Goal: Information Seeking & Learning: Learn about a topic

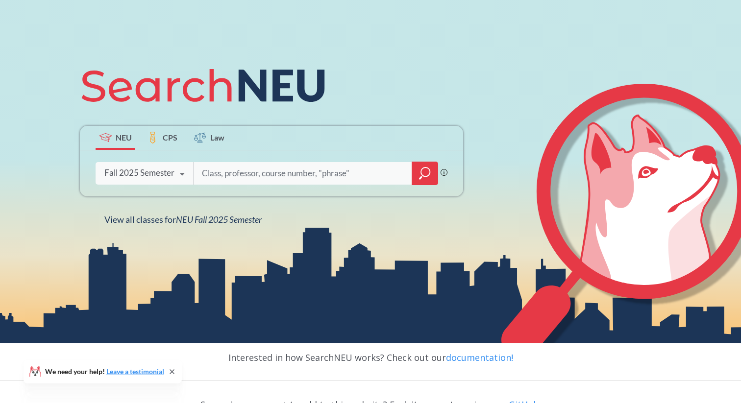
scroll to position [78, 0]
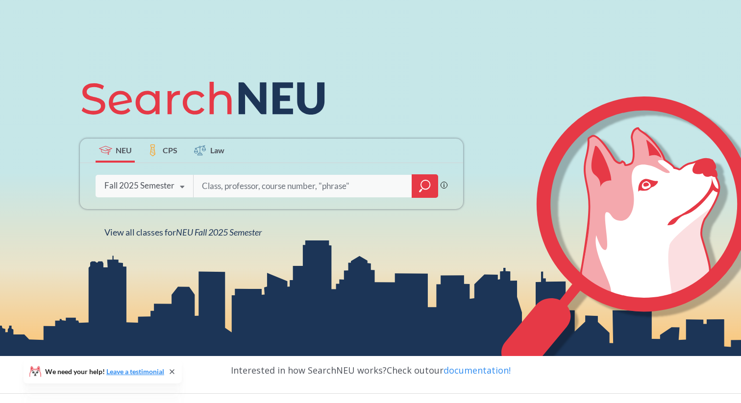
drag, startPoint x: 0, startPoint y: 0, endPoint x: 254, endPoint y: 185, distance: 314.2
click at [254, 185] on input "search" at bounding box center [303, 186] width 204 height 21
type input "human"
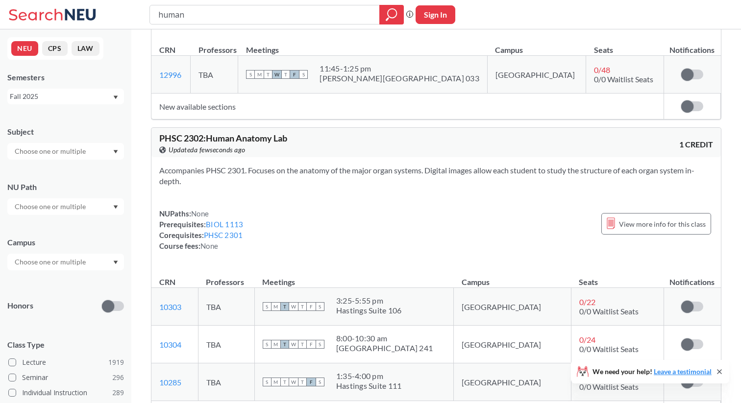
scroll to position [904, 0]
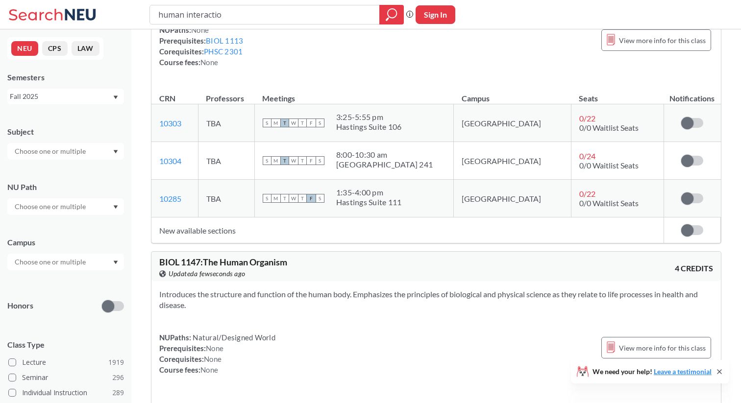
type input "human interaction"
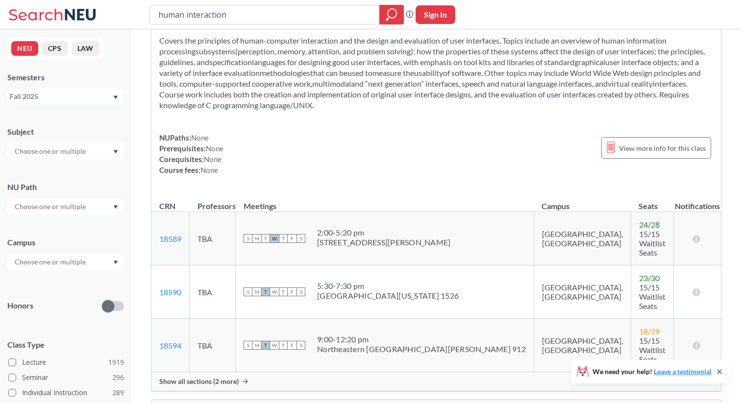
scroll to position [53, 0]
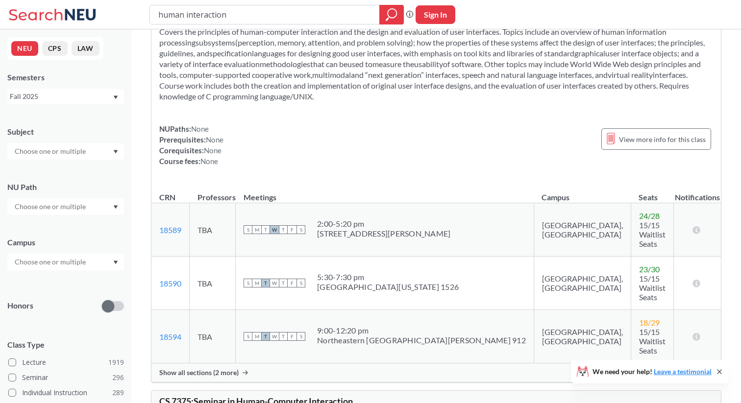
drag, startPoint x: 397, startPoint y: 31, endPoint x: 437, endPoint y: 268, distance: 240.8
click at [437, 272] on div "S M T W T F S 5:30 - 7:30 pm [GEOGRAPHIC_DATA][US_STATE] 1526" at bounding box center [384, 283] width 282 height 22
click at [383, 272] on td "S M T W T F S 5:30 - 7:30 pm [GEOGRAPHIC_DATA][US_STATE] 1526" at bounding box center [385, 283] width 298 height 53
copy div "[GEOGRAPHIC_DATA][US_STATE]"
drag, startPoint x: 437, startPoint y: 268, endPoint x: 340, endPoint y: 267, distance: 96.5
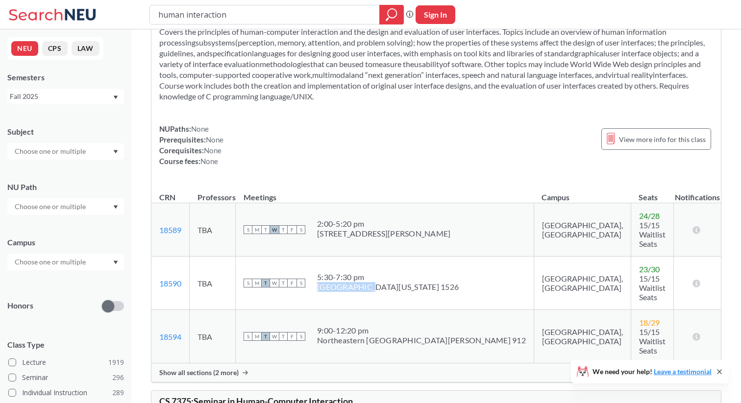
click at [340, 282] on div "[GEOGRAPHIC_DATA][US_STATE] 1526" at bounding box center [388, 287] width 142 height 10
click at [247, 25] on div "human interaction Phrase search guarantees the exact search appears in the resu…" at bounding box center [370, 14] width 741 height 29
click at [388, 282] on div "[GEOGRAPHIC_DATA][US_STATE] 1526" at bounding box center [388, 287] width 142 height 10
drag, startPoint x: 247, startPoint y: 25, endPoint x: 337, endPoint y: 266, distance: 257.3
click at [337, 282] on div "[GEOGRAPHIC_DATA][US_STATE] 1526" at bounding box center [388, 287] width 142 height 10
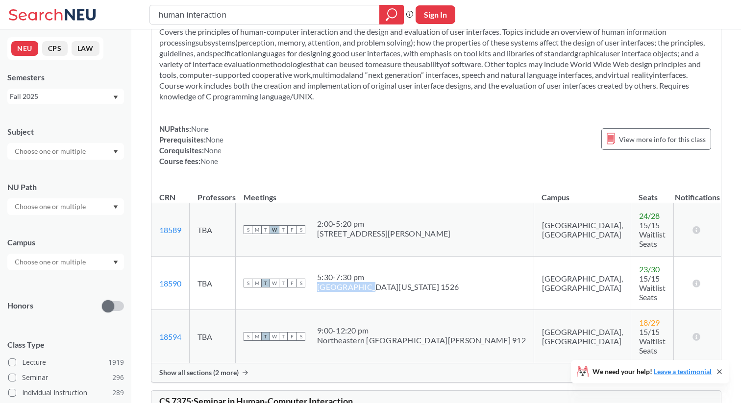
copy div "[GEOGRAPHIC_DATA][US_STATE]"
click at [234, 15] on input "human interaction" at bounding box center [264, 14] width 215 height 17
click at [240, 22] on input "human interaction" at bounding box center [264, 14] width 215 height 17
paste input "[GEOGRAPHIC_DATA][US_STATE]"
type input "[GEOGRAPHIC_DATA][US_STATE]"
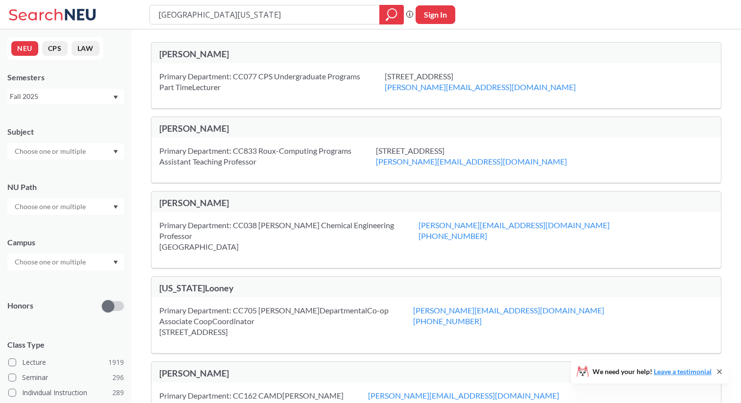
type input "="
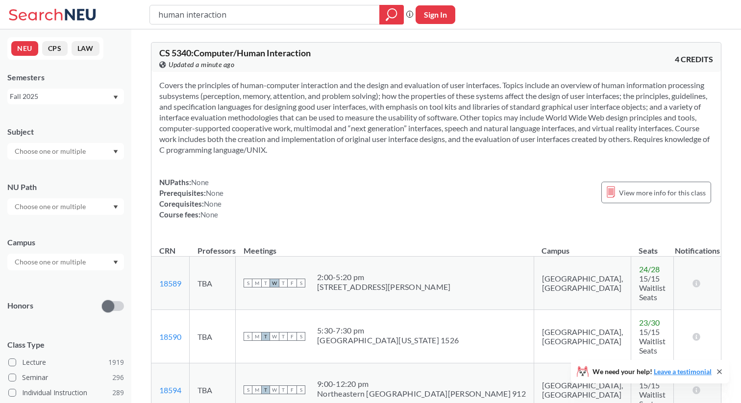
scroll to position [53, 0]
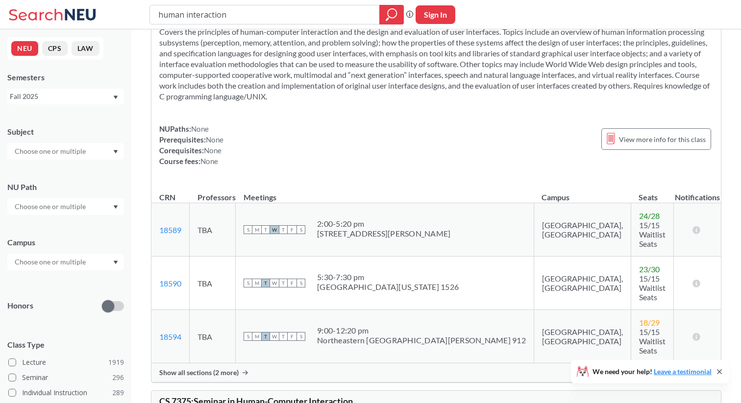
click at [223, 22] on input "human interaction" at bounding box center [264, 14] width 215 height 17
type input "[GEOGRAPHIC_DATA]"
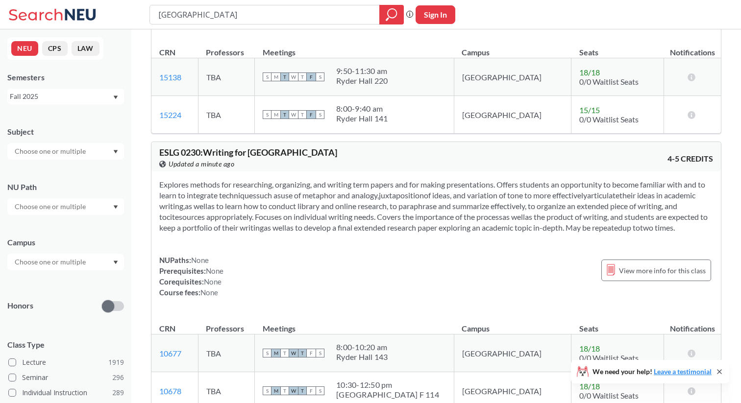
scroll to position [479, 0]
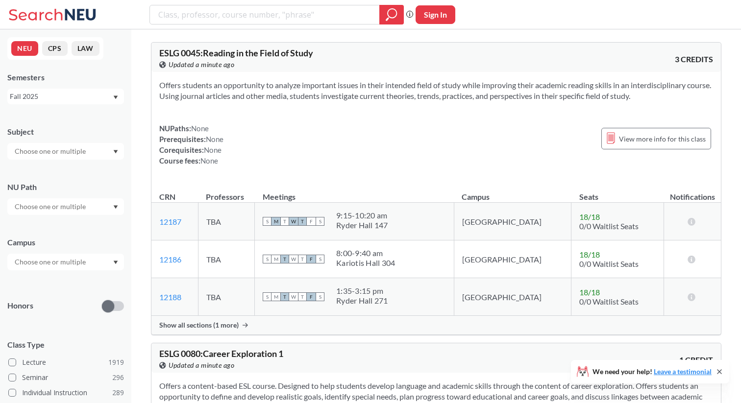
drag, startPoint x: 337, startPoint y: 266, endPoint x: 85, endPoint y: 263, distance: 252.3
click at [85, 263] on input "text" at bounding box center [51, 262] width 82 height 12
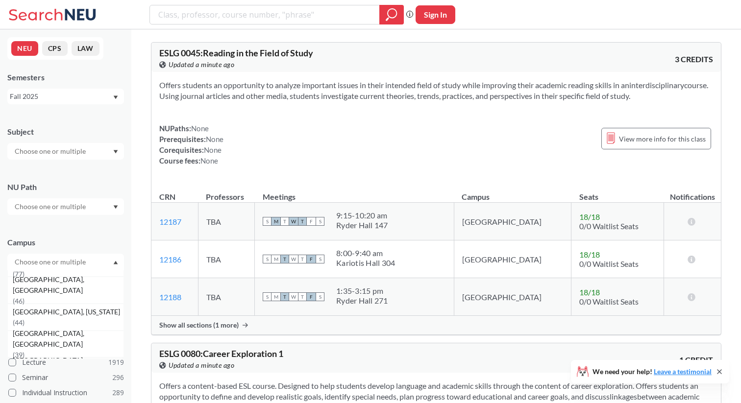
scroll to position [125, 0]
click at [72, 295] on span "[GEOGRAPHIC_DATA], [GEOGRAPHIC_DATA]" at bounding box center [68, 289] width 111 height 22
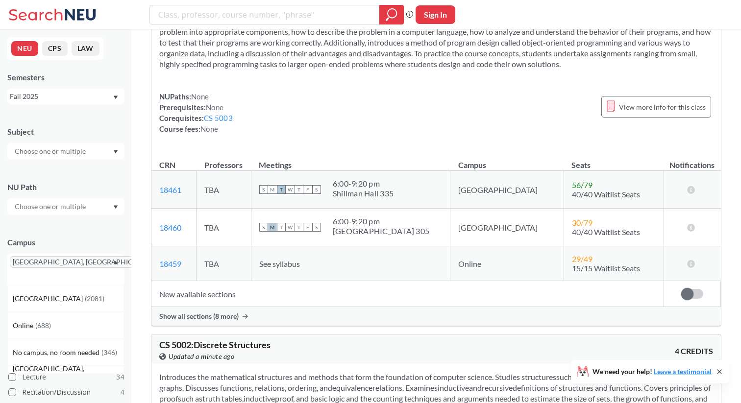
scroll to position [116, 0]
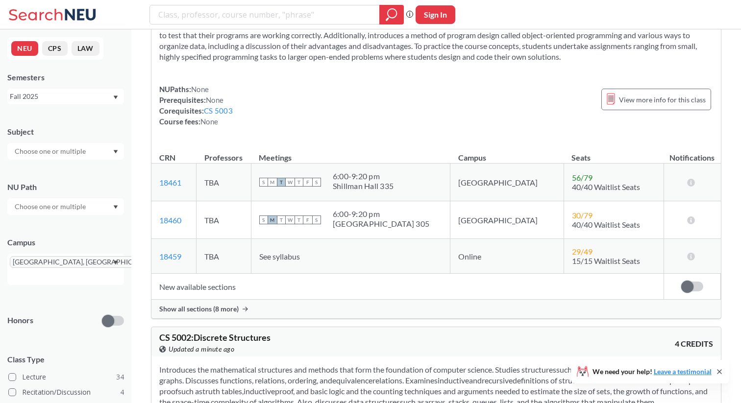
click at [237, 307] on span "Show all sections (8 more)" at bounding box center [198, 309] width 79 height 9
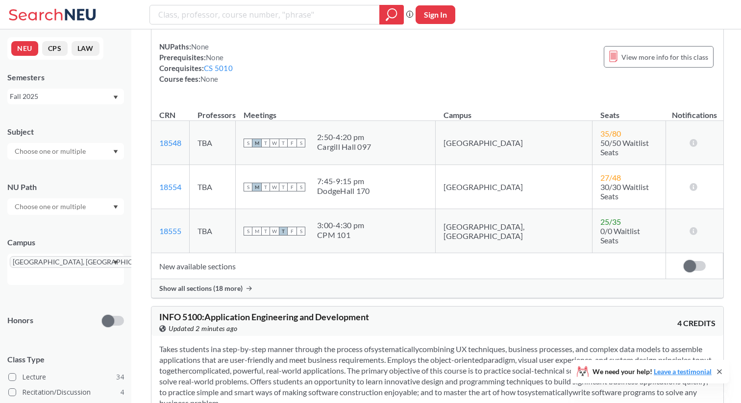
scroll to position [3730, 0]
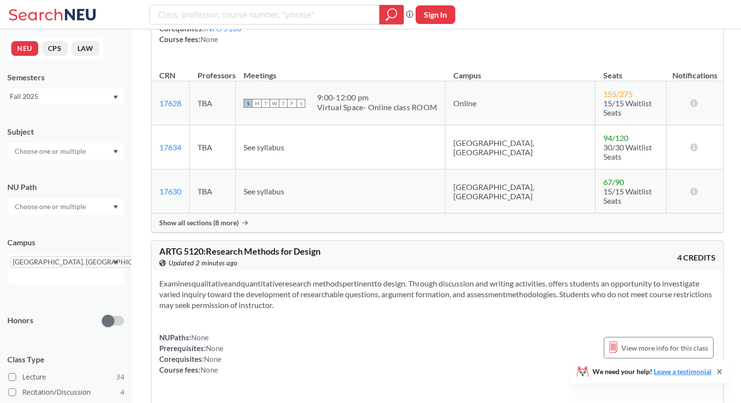
scroll to position [5329, 0]
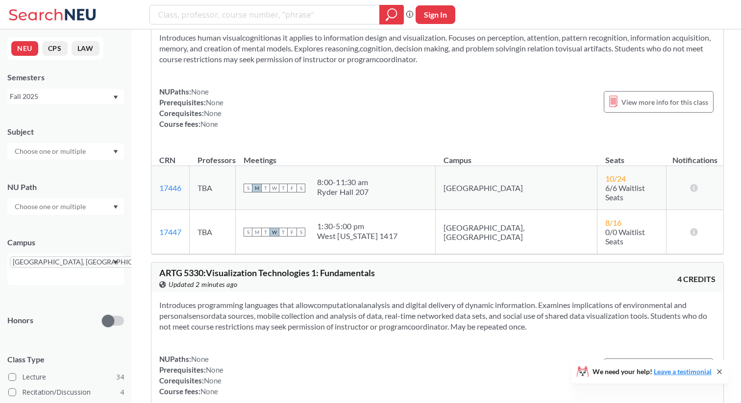
scroll to position [6945, 0]
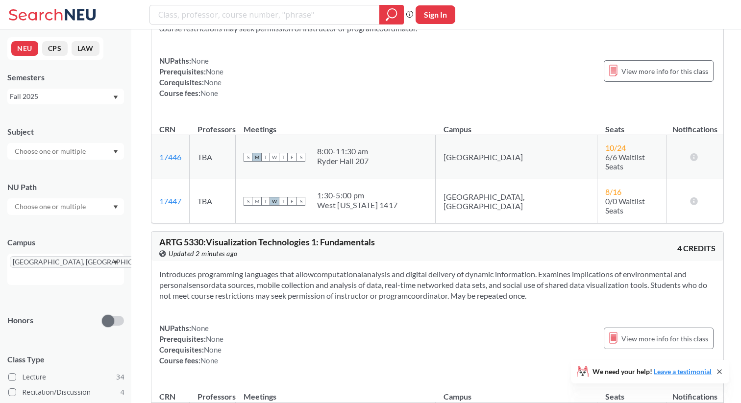
drag, startPoint x: 213, startPoint y: 337, endPoint x: 225, endPoint y: 306, distance: 33.8
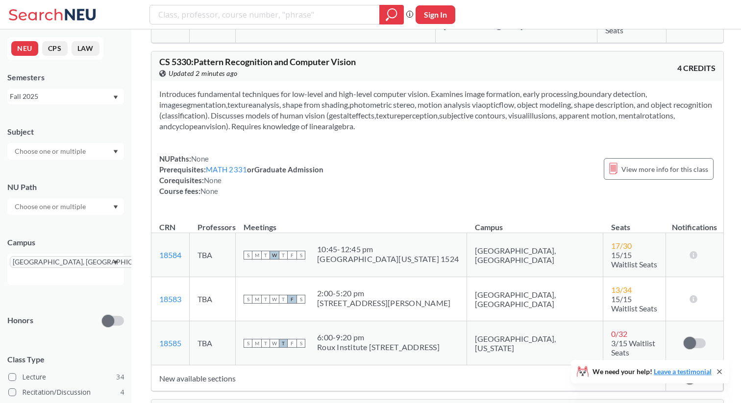
scroll to position [7380, 0]
drag, startPoint x: 225, startPoint y: 306, endPoint x: 241, endPoint y: 350, distance: 46.3
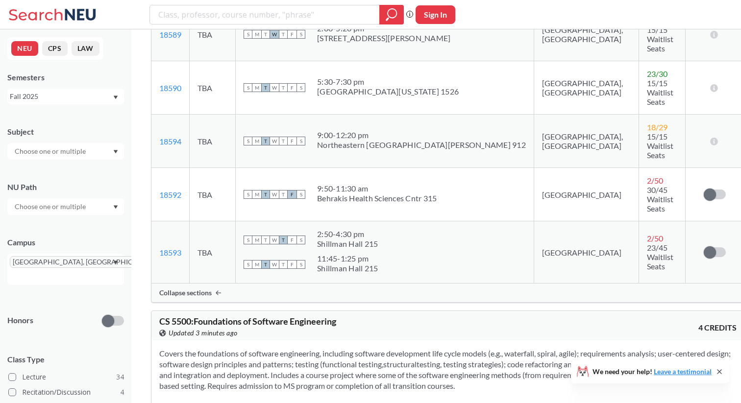
scroll to position [7914, 0]
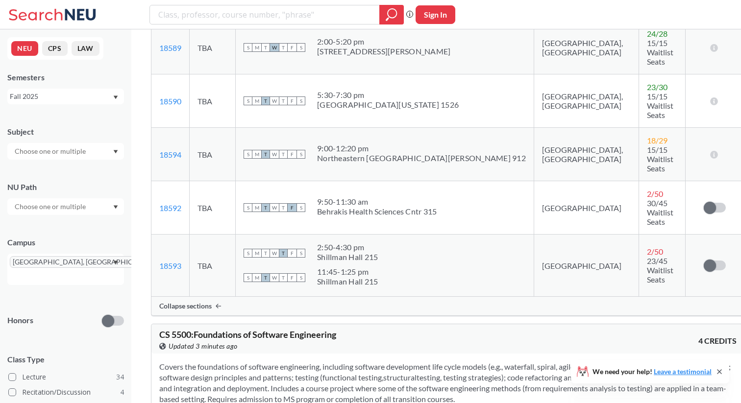
copy section
drag, startPoint x: 241, startPoint y: 350, endPoint x: 145, endPoint y: 65, distance: 300.3
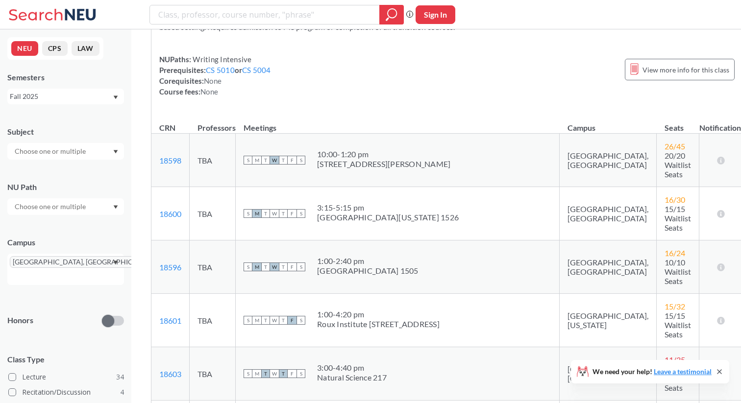
scroll to position [8382, 0]
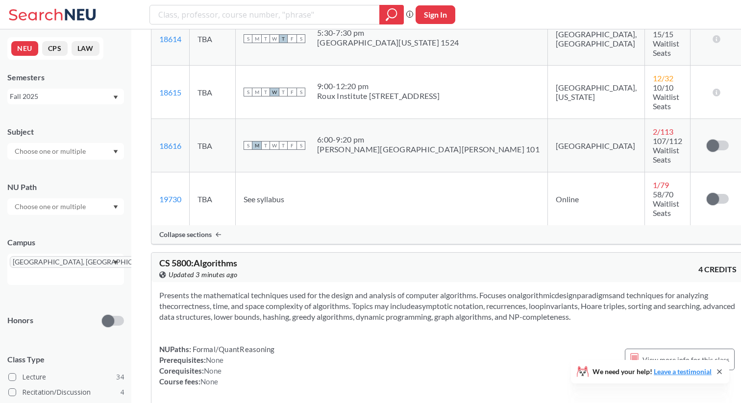
scroll to position [9698, 0]
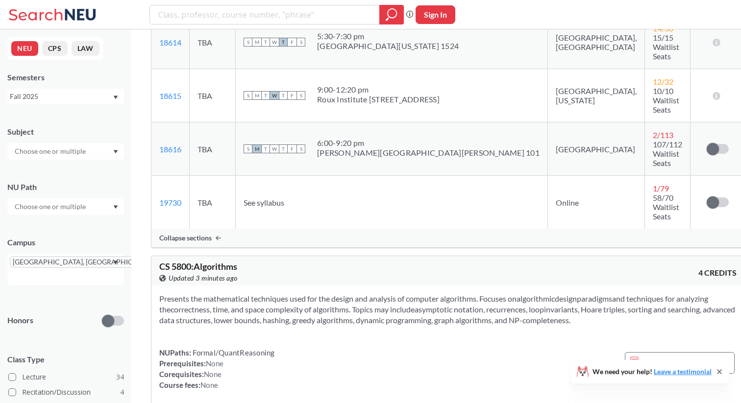
drag, startPoint x: 236, startPoint y: 172, endPoint x: 137, endPoint y: 115, distance: 115.0
copy relin-hc "Introduces graduate students to the cooperative education program. Offers stude…"
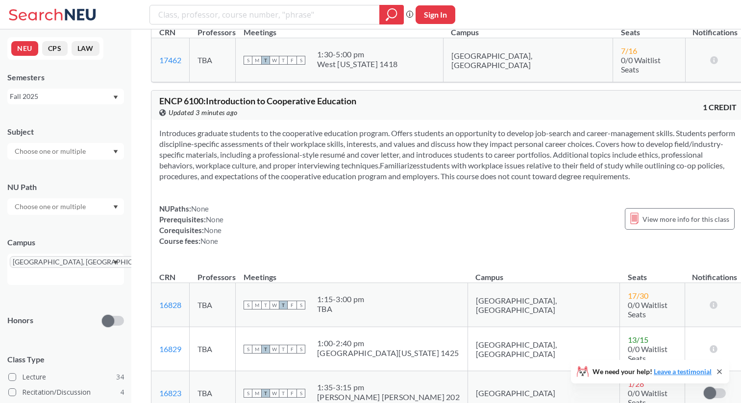
scroll to position [10863, 0]
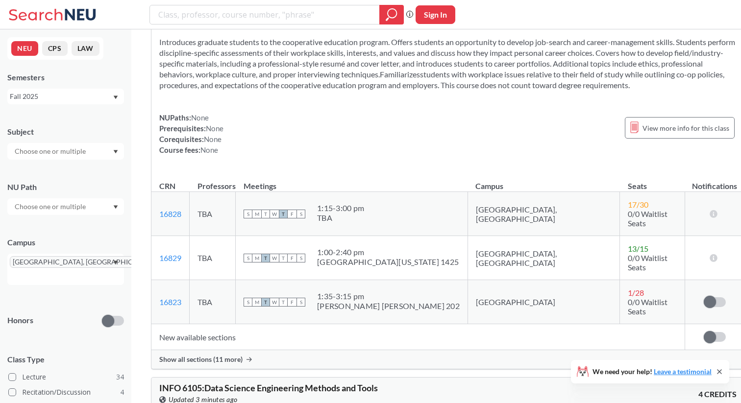
drag, startPoint x: 201, startPoint y: 201, endPoint x: 202, endPoint y: 343, distance: 142.0
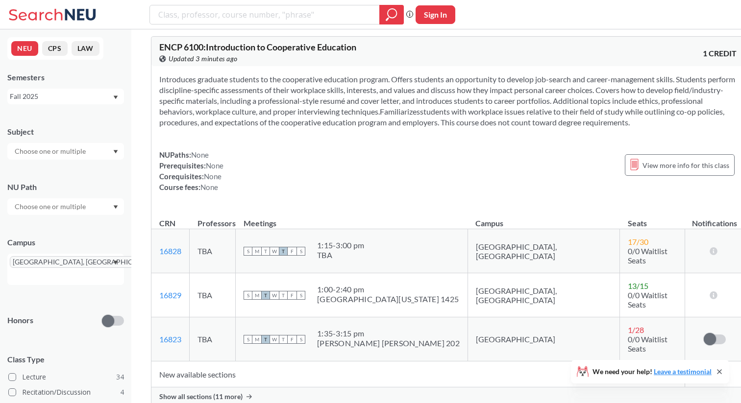
scroll to position [10755, 0]
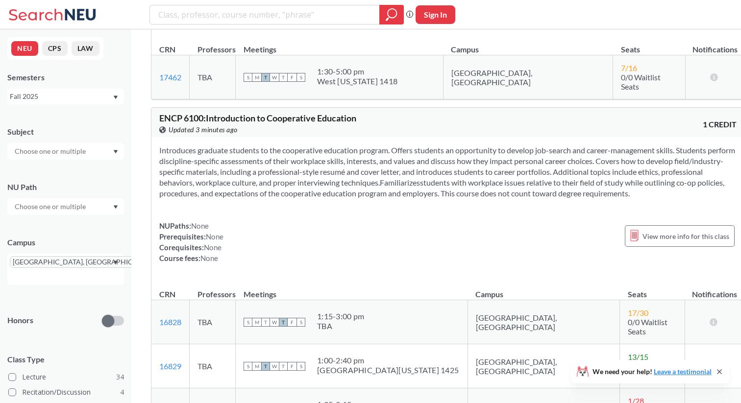
drag, startPoint x: 202, startPoint y: 343, endPoint x: 155, endPoint y: 183, distance: 166.9
copy relin-hc "Focuses on advanced user interface engineering, with a strong emphasis on utili…"
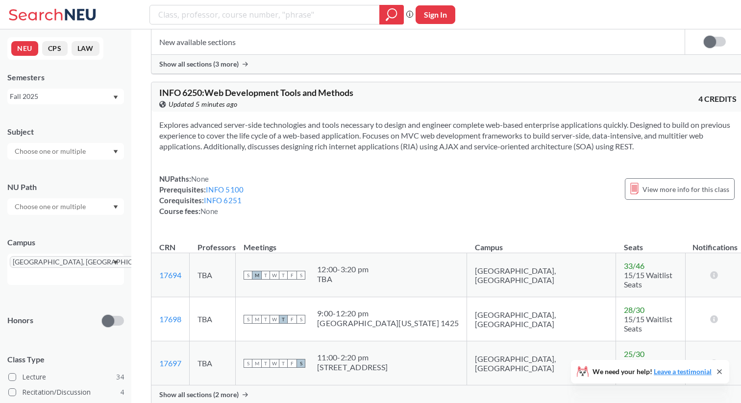
scroll to position [13749, 0]
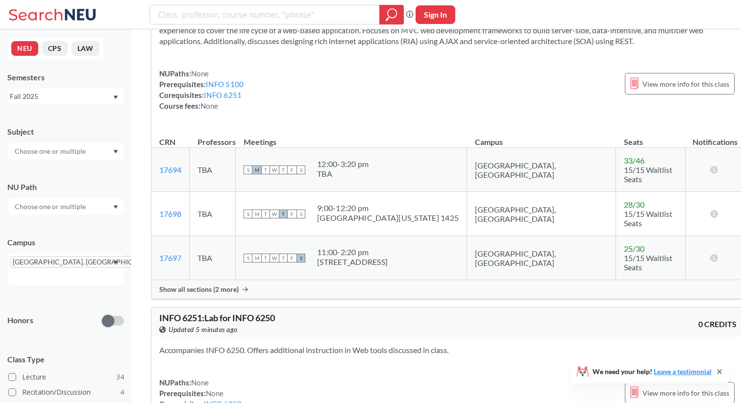
drag, startPoint x: 495, startPoint y: 247, endPoint x: 197, endPoint y: 349, distance: 314.9
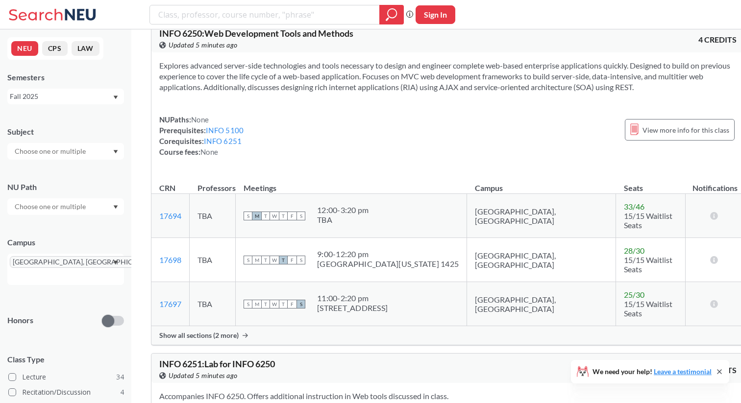
scroll to position [13648, 0]
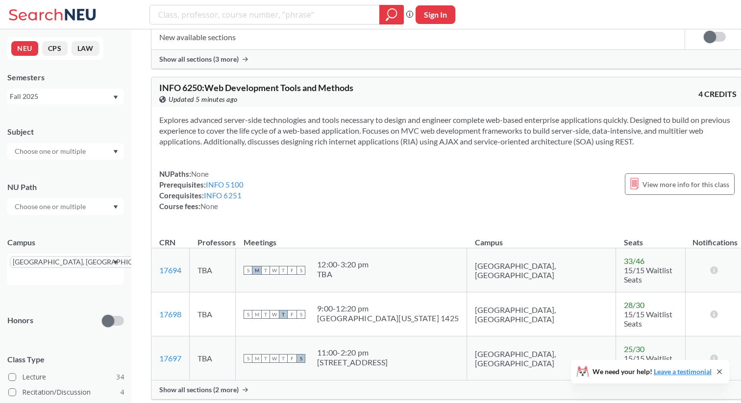
drag, startPoint x: 197, startPoint y: 349, endPoint x: 143, endPoint y: 174, distance: 183.6
copy section
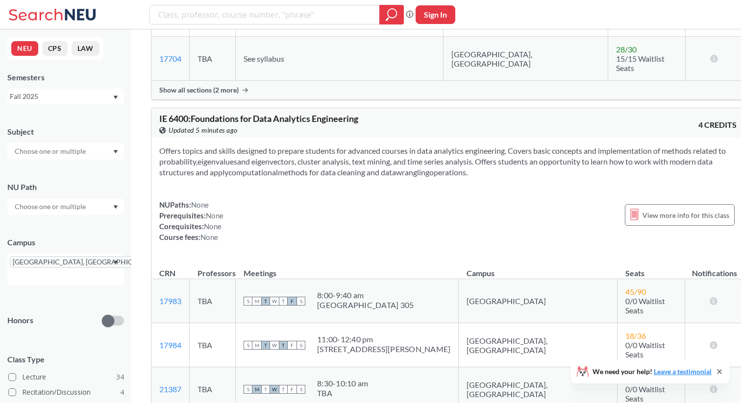
scroll to position [14259, 0]
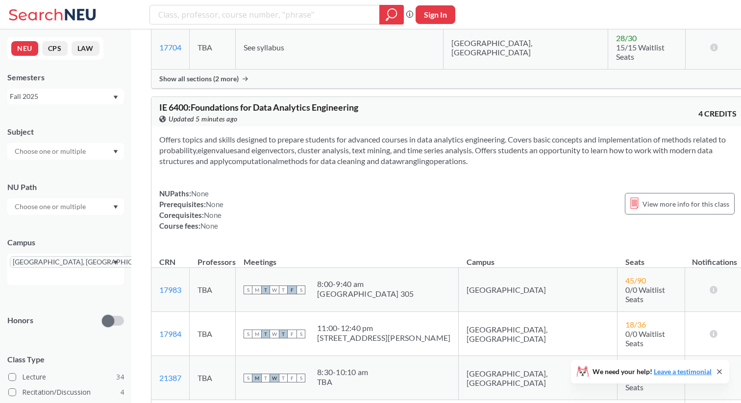
drag, startPoint x: 546, startPoint y: 255, endPoint x: 212, endPoint y: 315, distance: 339.9
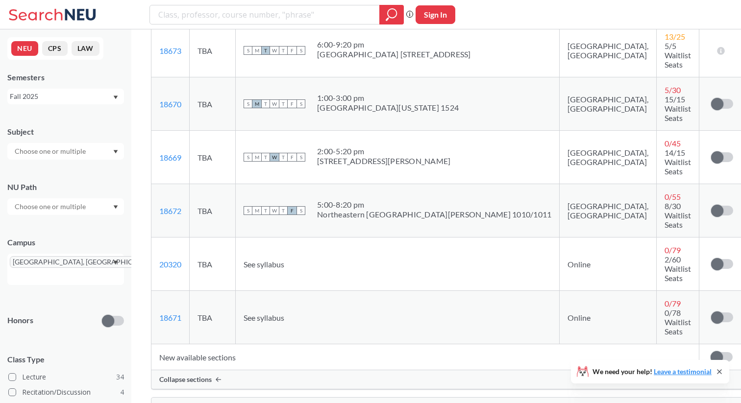
scroll to position [15265, 0]
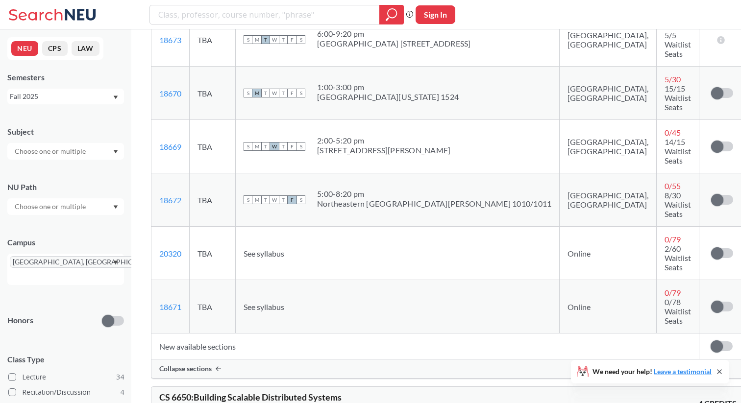
drag, startPoint x: 212, startPoint y: 315, endPoint x: 145, endPoint y: 148, distance: 180.1
copy relin-hc "Introduces user experience concepts while working on Web design projects. Offer…"
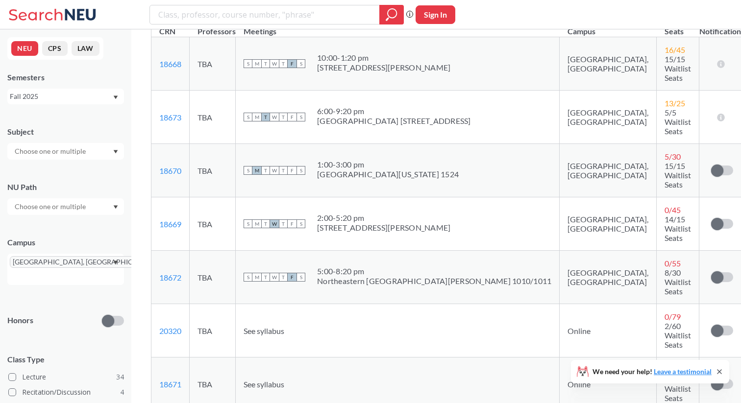
scroll to position [15184, 0]
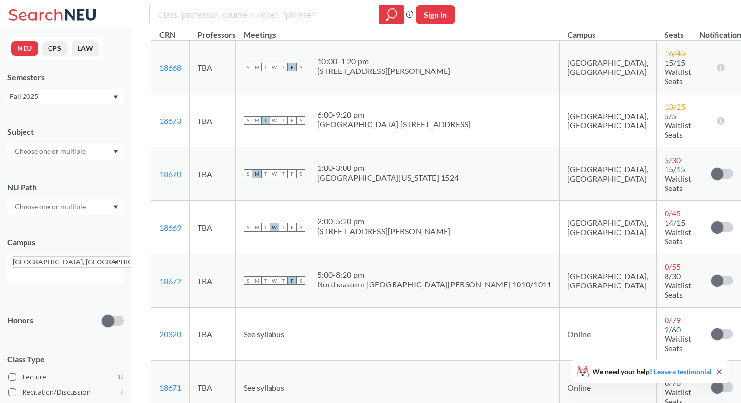
drag, startPoint x: 537, startPoint y: 263, endPoint x: 158, endPoint y: 229, distance: 381.1
copy relin-hc "Introduces user experience concepts while working on Web design projects. Offer…"
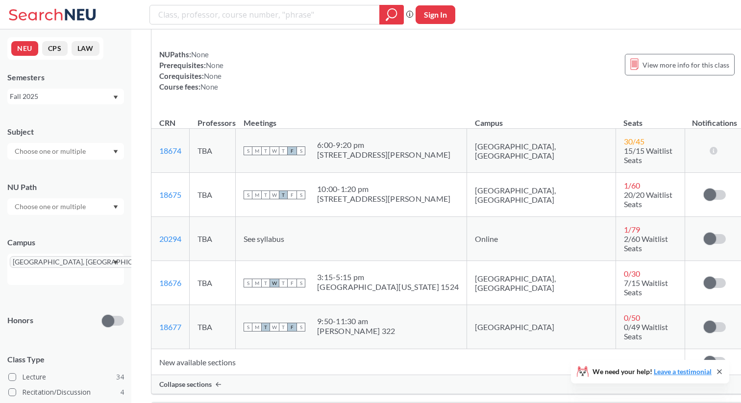
scroll to position [15702, 0]
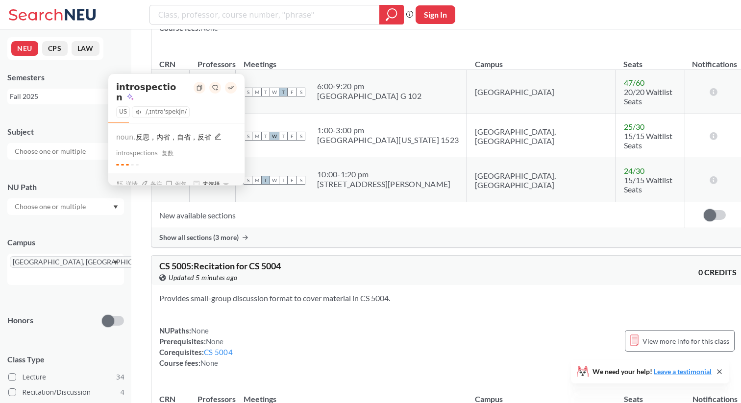
scroll to position [2074, 0]
drag, startPoint x: 501, startPoint y: 296, endPoint x: 422, endPoint y: 115, distance: 197.4
click at [422, 284] on div "Provides small-group discussion format to cover material in CS 5004. NUPaths: N…" at bounding box center [447, 333] width 593 height 99
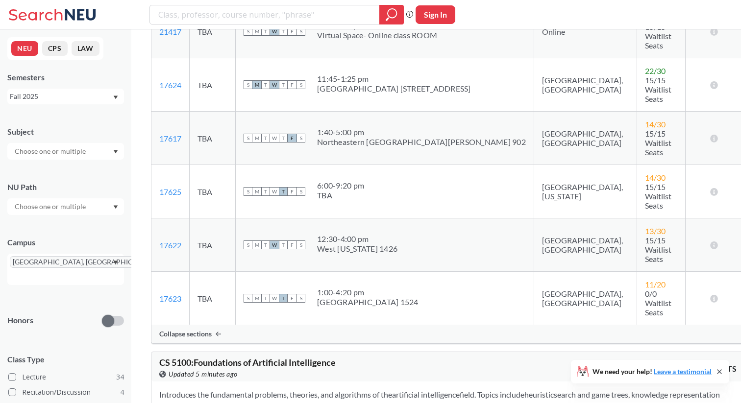
scroll to position [4489, 0]
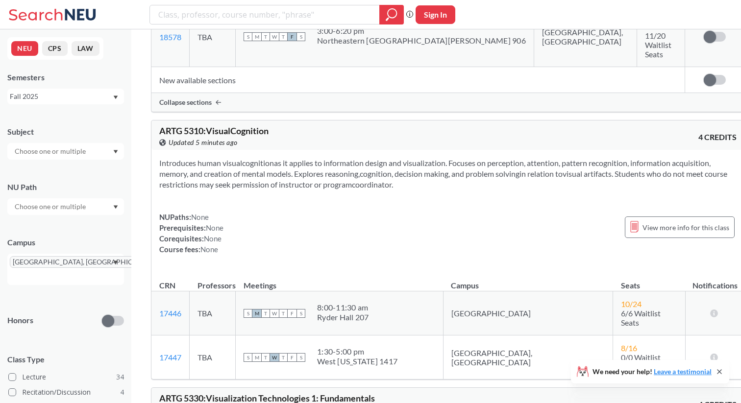
scroll to position [7161, 0]
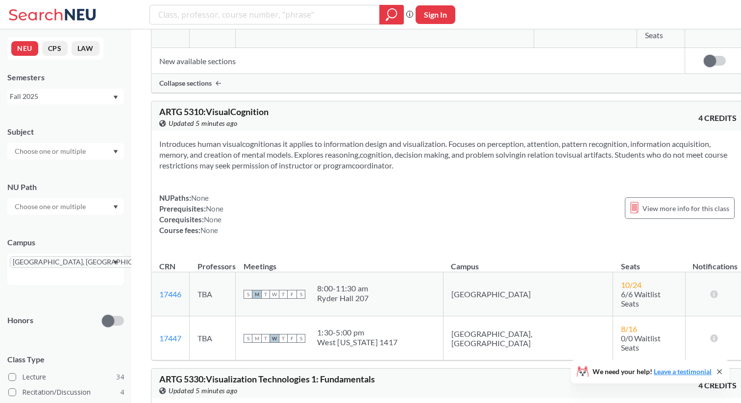
drag, startPoint x: 422, startPoint y: 115, endPoint x: 136, endPoint y: 88, distance: 286.8
copy relin-hc "Loremi dol sitametcon ad elits-doeiusmo temporincid utl etd magnaa eni adminimv…"
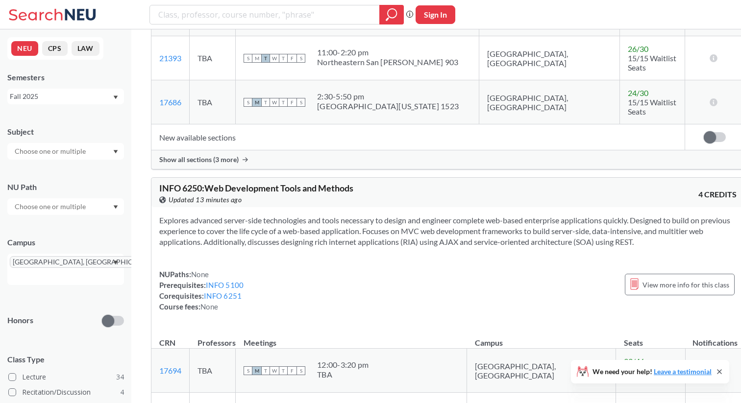
scroll to position [13927, 0]
drag, startPoint x: 192, startPoint y: 129, endPoint x: 171, endPoint y: 129, distance: 21.1
copy span "6620"
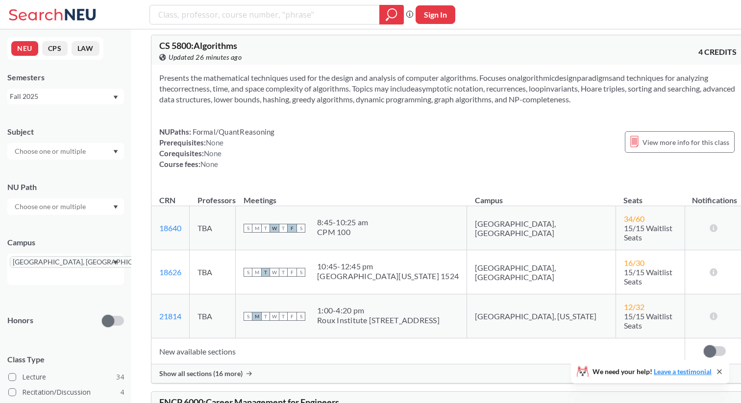
scroll to position [10244, 0]
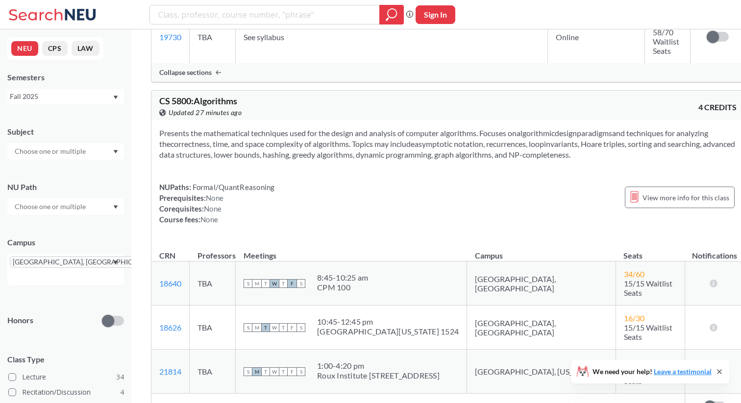
drag, startPoint x: 196, startPoint y: 246, endPoint x: 147, endPoint y: 205, distance: 64.3
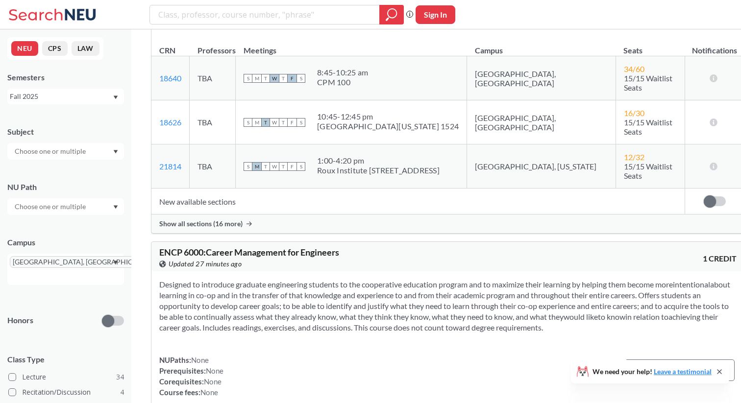
scroll to position [10450, 0]
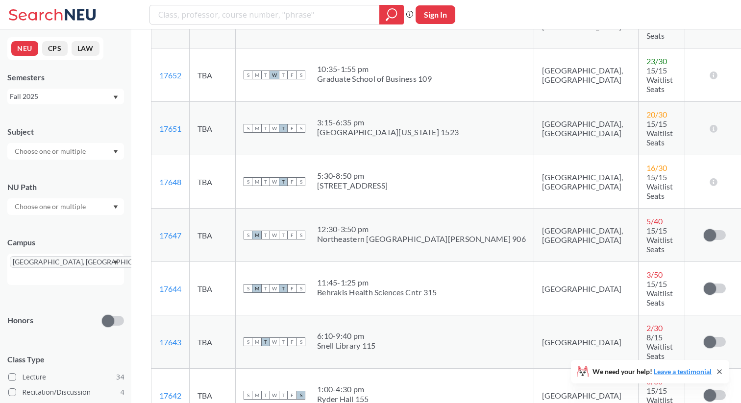
scroll to position [16497, 0]
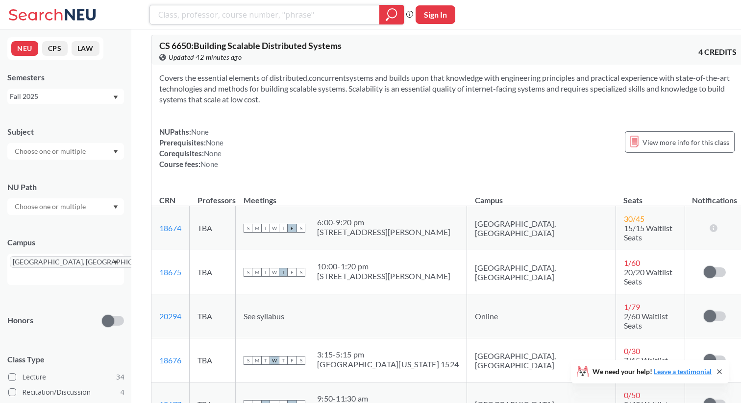
click at [225, 16] on input "search" at bounding box center [264, 14] width 215 height 17
type input "computer network"
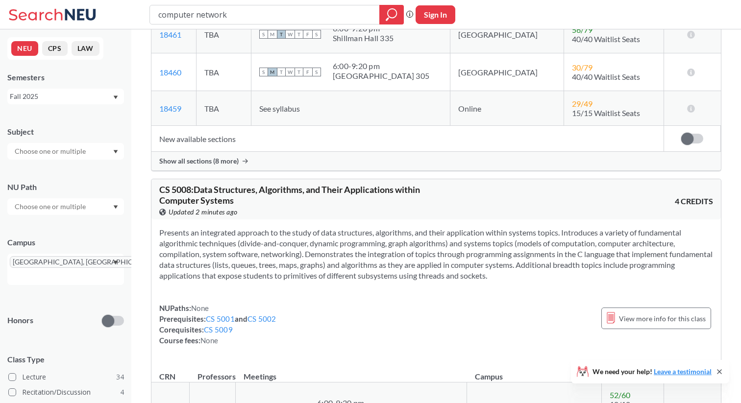
scroll to position [1603, 0]
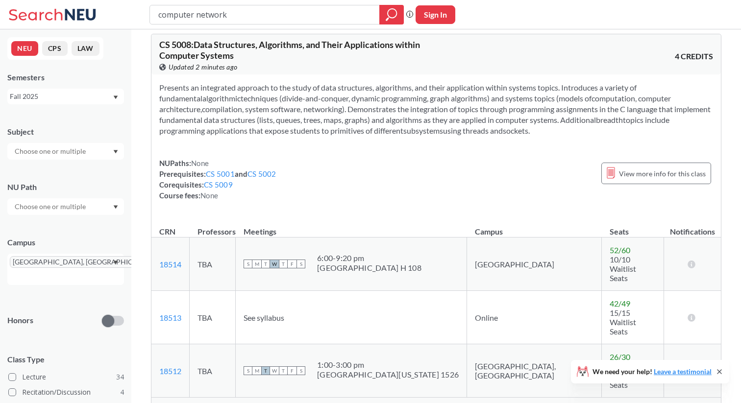
drag, startPoint x: 225, startPoint y: 16, endPoint x: 75, endPoint y: 262, distance: 288.4
click at [158, 262] on icon "X to remove pill" at bounding box center [160, 262] width 4 height 4
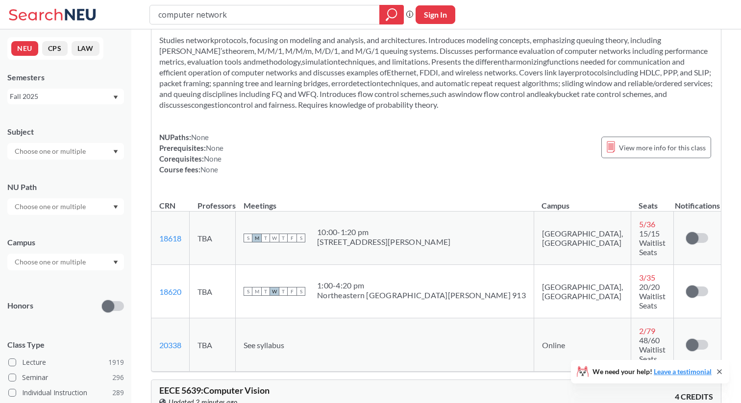
scroll to position [1912, 0]
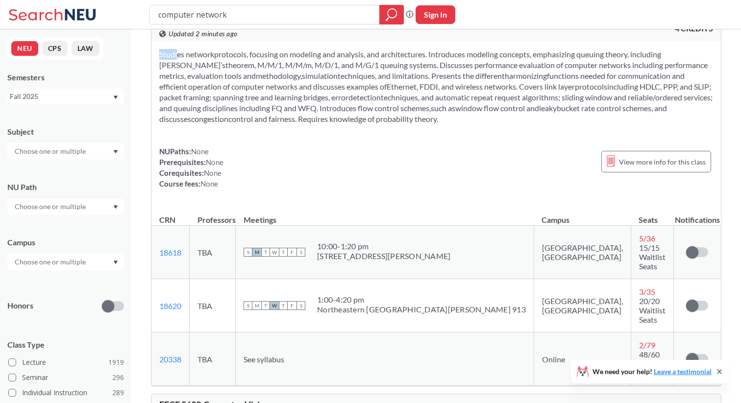
drag, startPoint x: 157, startPoint y: 114, endPoint x: 686, endPoint y: 193, distance: 534.9
click at [686, 193] on div "Studies network protocols , focusing on modeling and analysis, and architecture…" at bounding box center [435, 123] width 569 height 164
